Goal: Information Seeking & Learning: Learn about a topic

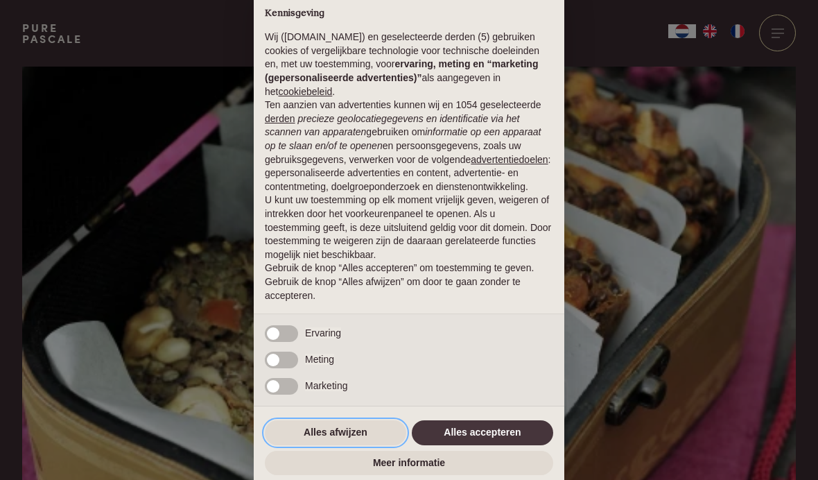
click at [335, 432] on button "Alles afwijzen" at bounding box center [335, 432] width 141 height 25
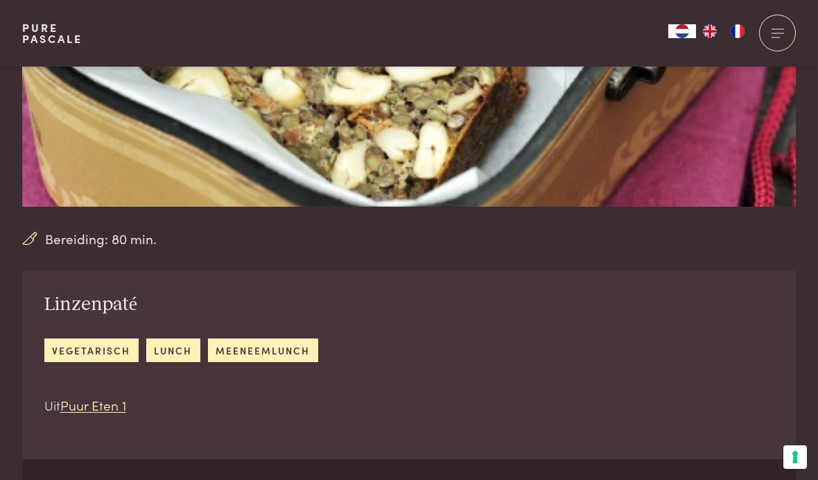
scroll to position [325, 0]
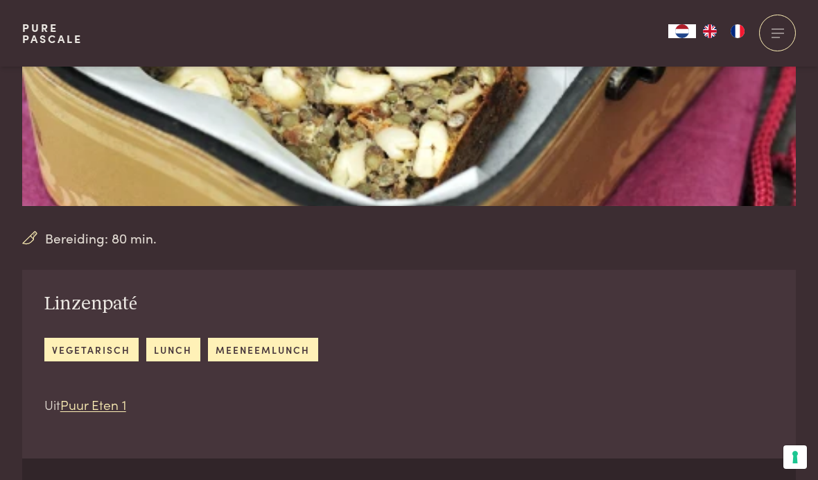
click at [96, 344] on link "vegetarisch" at bounding box center [91, 348] width 94 height 23
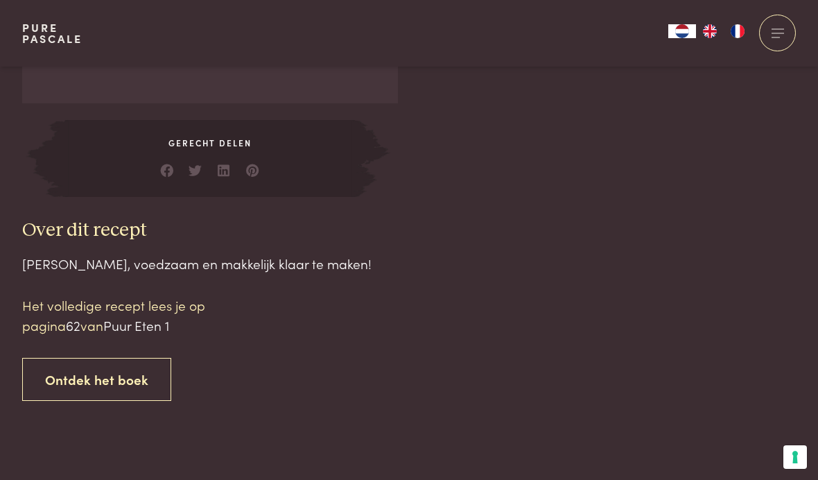
scroll to position [1260, 0]
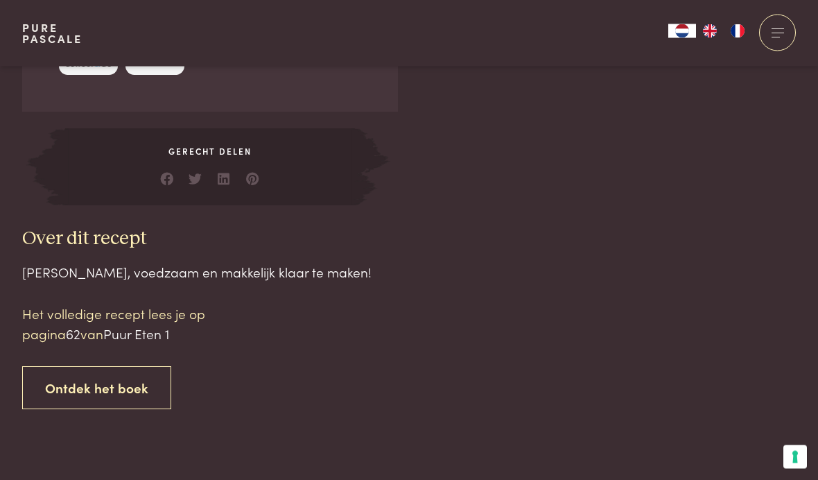
click at [117, 371] on link "Ontdek het boek" at bounding box center [96, 389] width 149 height 44
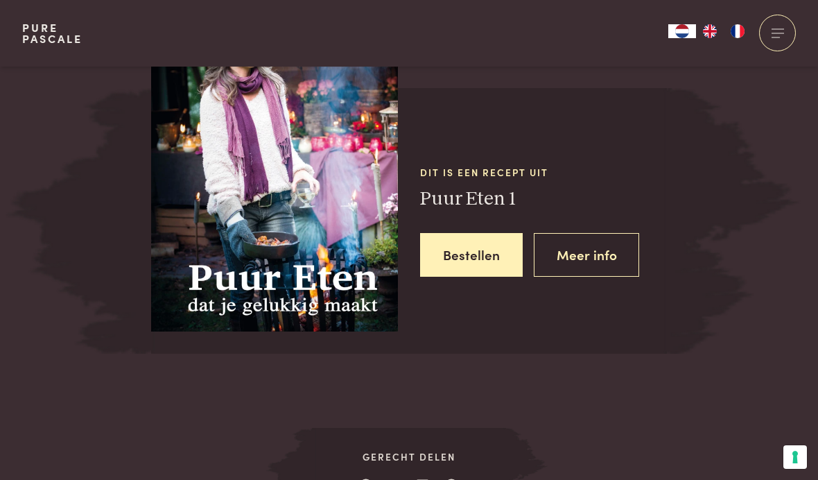
scroll to position [1806, 0]
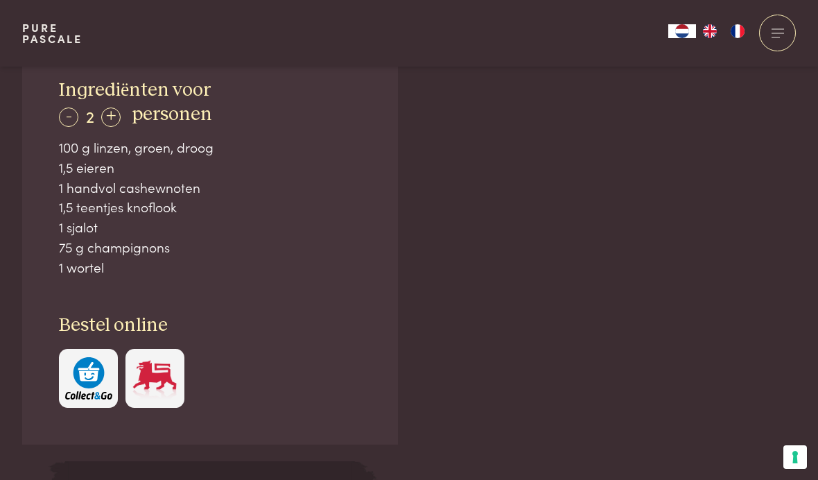
scroll to position [927, 0]
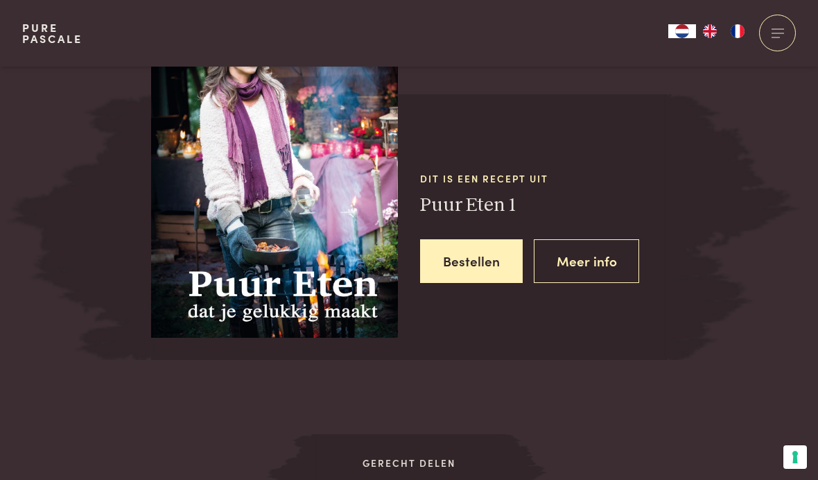
scroll to position [1759, 0]
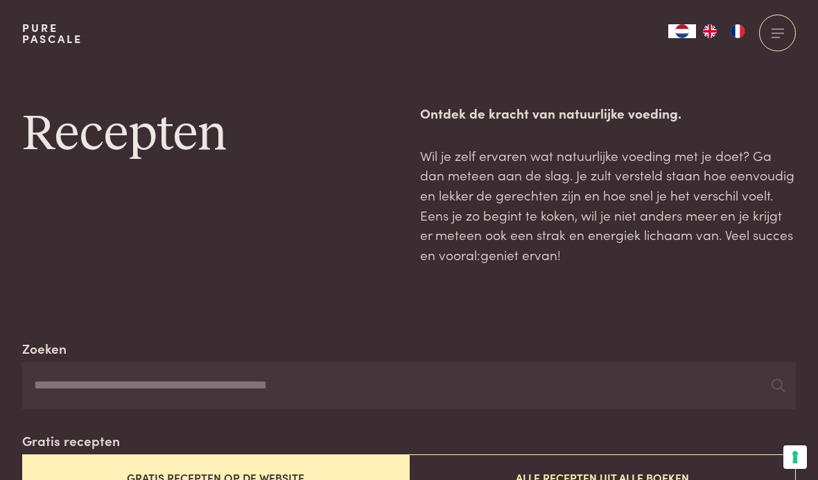
click at [131, 383] on input "Zoeken" at bounding box center [408, 385] width 773 height 47
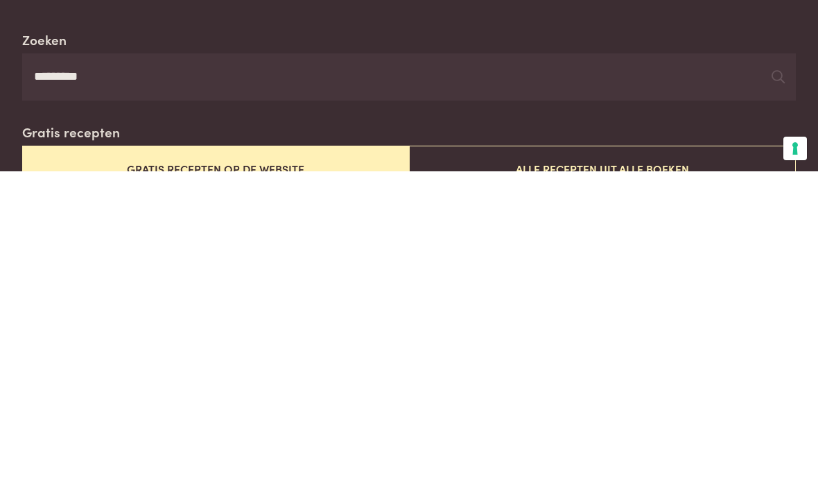
type input "**********"
